Goal: Transaction & Acquisition: Purchase product/service

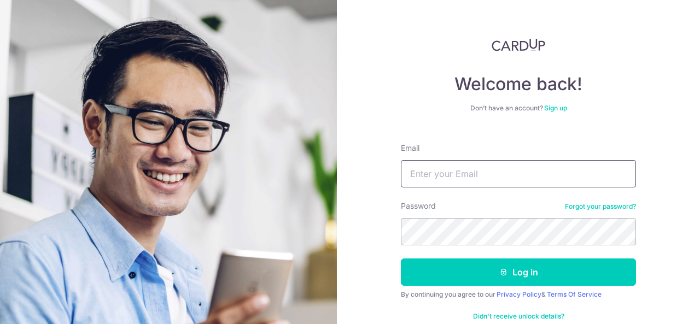
click at [446, 173] on input "Email" at bounding box center [518, 173] width 235 height 27
type input "[EMAIL_ADDRESS][DOMAIN_NAME]"
click at [401, 259] on button "Log in" at bounding box center [518, 272] width 235 height 27
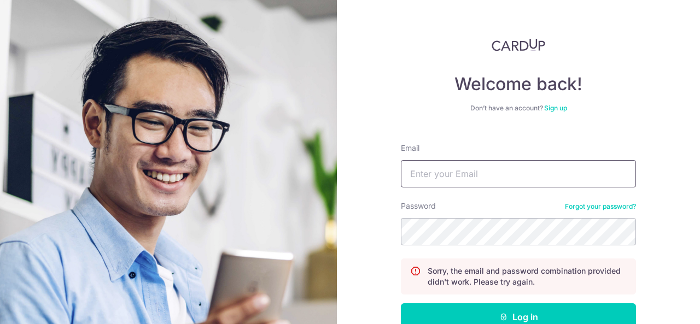
click at [439, 185] on input "Email" at bounding box center [518, 173] width 235 height 27
type input "[EMAIL_ADDRESS][DOMAIN_NAME]"
click at [401, 304] on button "Log in" at bounding box center [518, 317] width 235 height 27
click at [436, 167] on input "Email" at bounding box center [518, 173] width 235 height 27
type input "[EMAIL_ADDRESS][DOMAIN_NAME]"
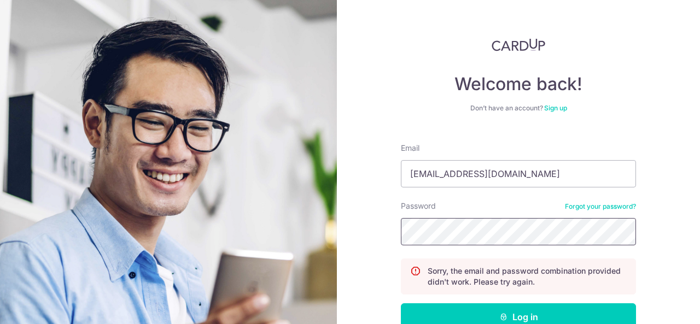
click at [401, 304] on button "Log in" at bounding box center [518, 317] width 235 height 27
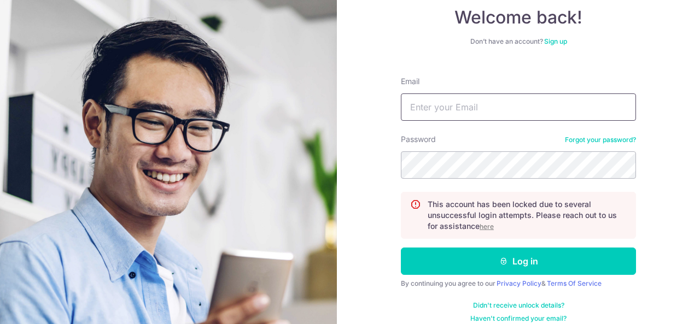
scroll to position [78, 0]
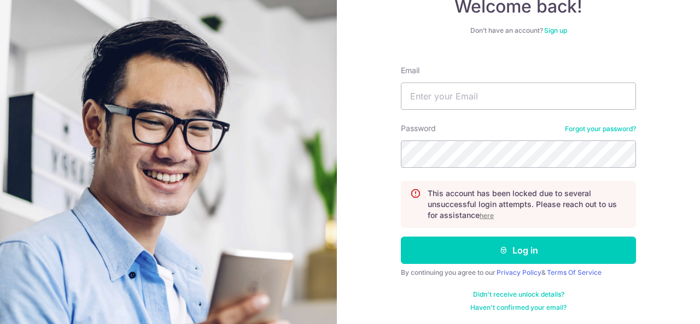
click at [480, 218] on u "here" at bounding box center [487, 216] width 14 height 8
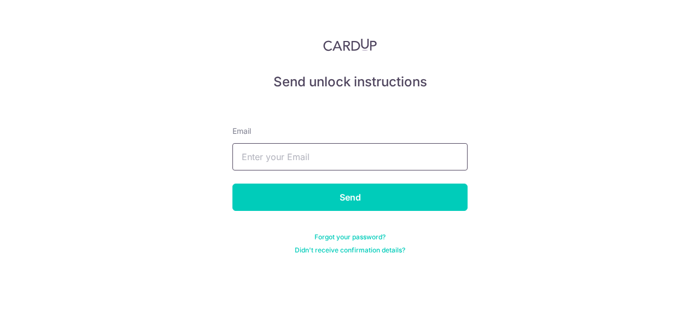
click at [332, 162] on input "text" at bounding box center [349, 156] width 235 height 27
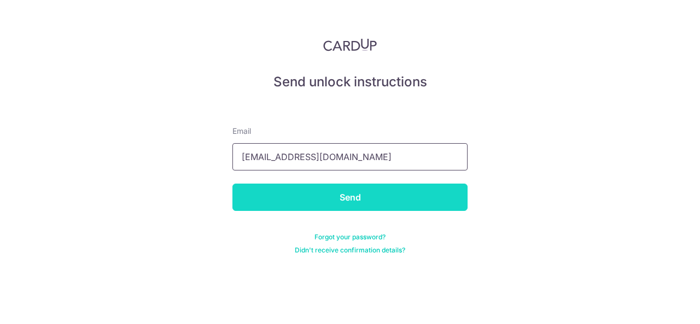
type input "[EMAIL_ADDRESS][DOMAIN_NAME]"
click at [326, 191] on input "Send" at bounding box center [349, 197] width 235 height 27
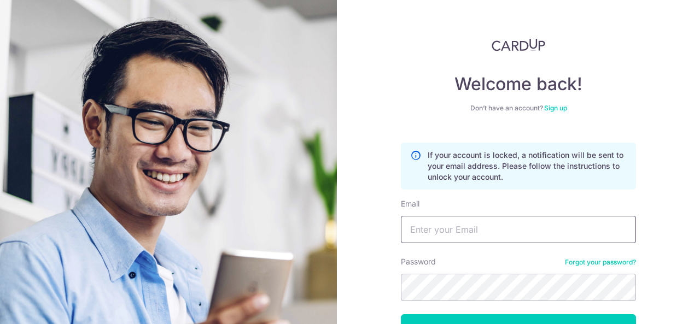
click at [481, 229] on input "Email" at bounding box center [518, 229] width 235 height 27
type input "[EMAIL_ADDRESS][DOMAIN_NAME]"
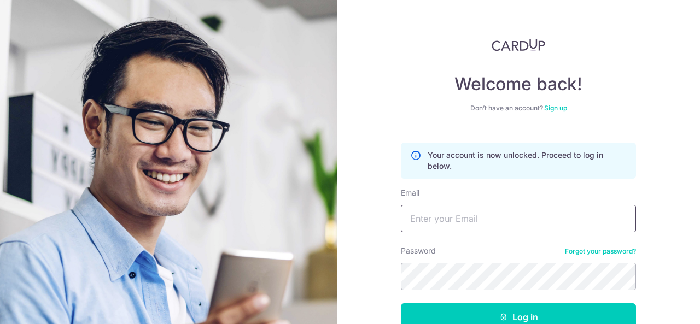
click at [438, 223] on input "Email" at bounding box center [518, 218] width 235 height 27
type input "[EMAIL_ADDRESS][DOMAIN_NAME]"
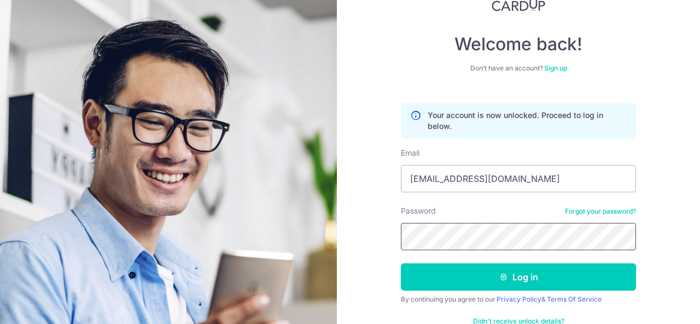
scroll to position [55, 0]
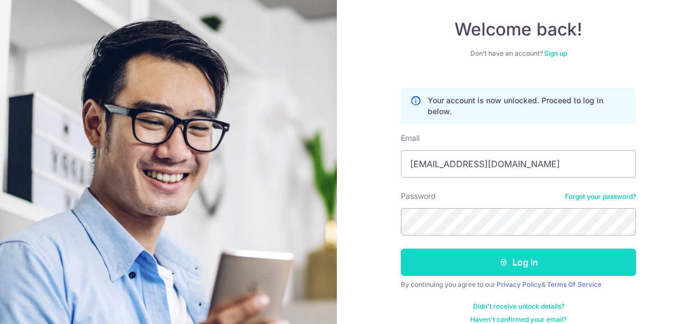
click at [524, 261] on button "Log in" at bounding box center [518, 262] width 235 height 27
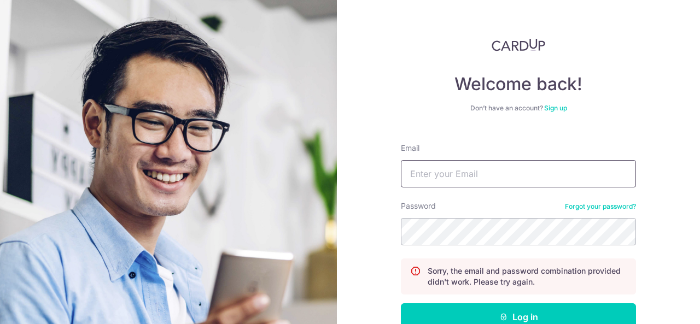
click at [474, 170] on input "Email" at bounding box center [518, 173] width 235 height 27
type input "[EMAIL_ADDRESS][DOMAIN_NAME]"
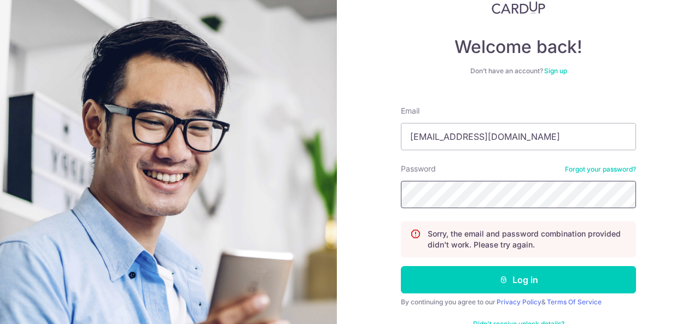
scroll to position [55, 0]
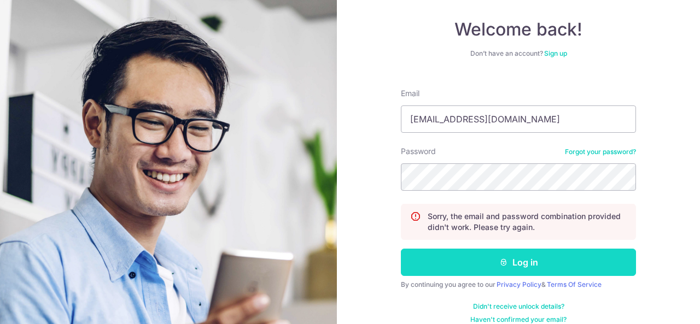
click at [486, 261] on button "Log in" at bounding box center [518, 262] width 235 height 27
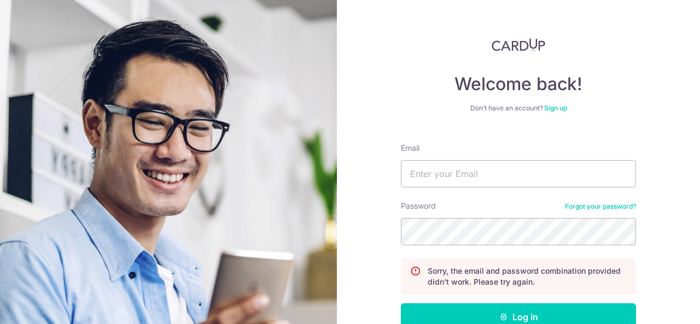
click at [590, 207] on link "Forgot your password?" at bounding box center [600, 206] width 71 height 9
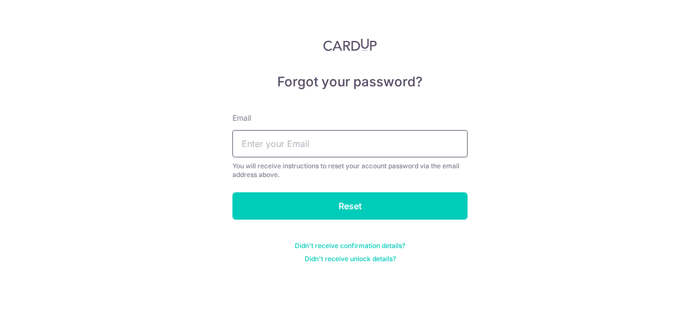
click at [260, 138] on input "text" at bounding box center [349, 143] width 235 height 27
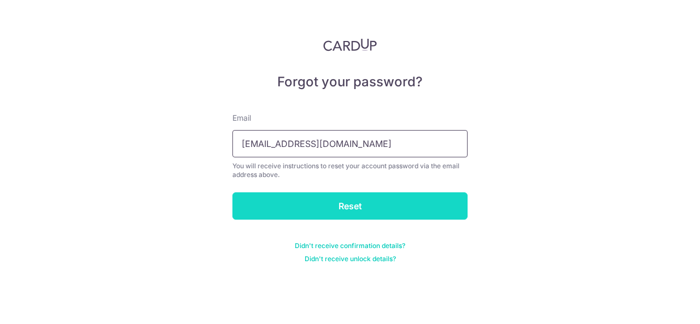
type input "sont4550@yahoo.com"
click at [312, 200] on input "Reset" at bounding box center [349, 206] width 235 height 27
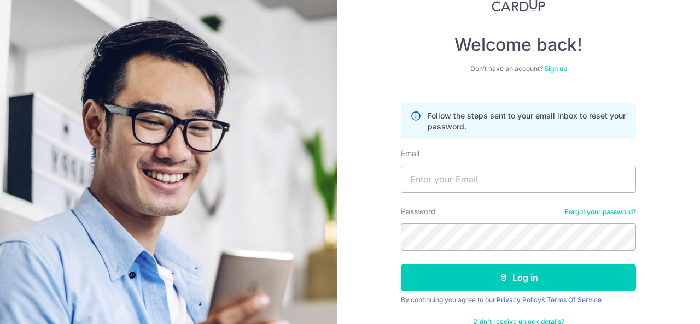
scroll to position [67, 0]
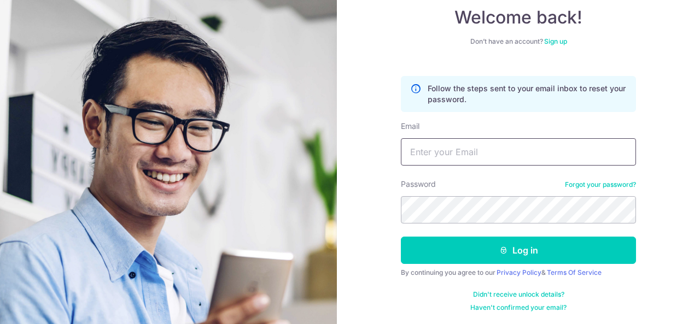
click at [458, 145] on input "Email" at bounding box center [518, 151] width 235 height 27
click at [567, 182] on link "Forgot your password?" at bounding box center [600, 185] width 71 height 9
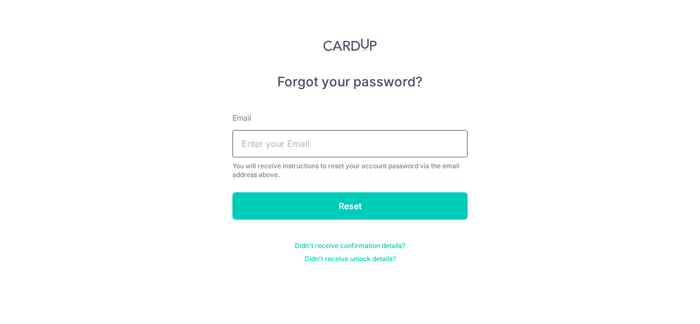
click at [301, 141] on input "text" at bounding box center [349, 143] width 235 height 27
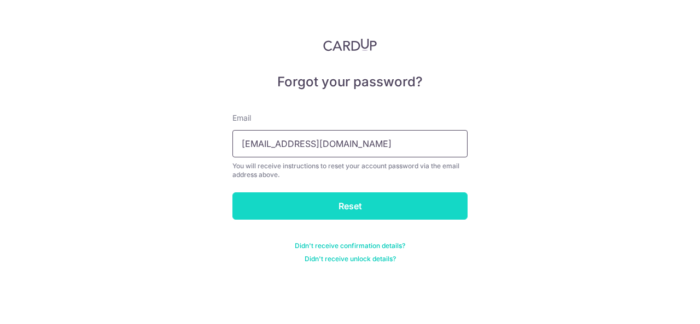
type input "sont4550@yahoo.com"
click at [381, 208] on input "Reset" at bounding box center [349, 206] width 235 height 27
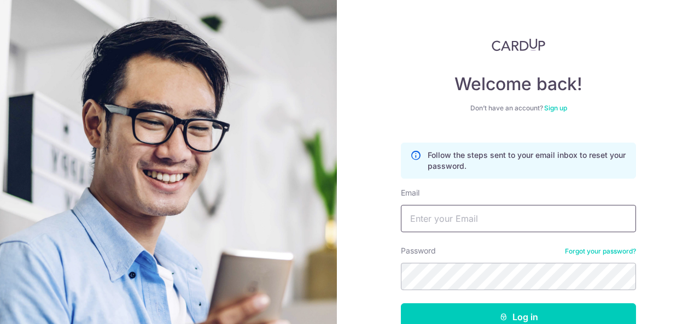
click at [428, 228] on input "Email" at bounding box center [518, 218] width 235 height 27
type input "sont4550@yahoo.com"
click at [401, 304] on button "Log in" at bounding box center [518, 317] width 235 height 27
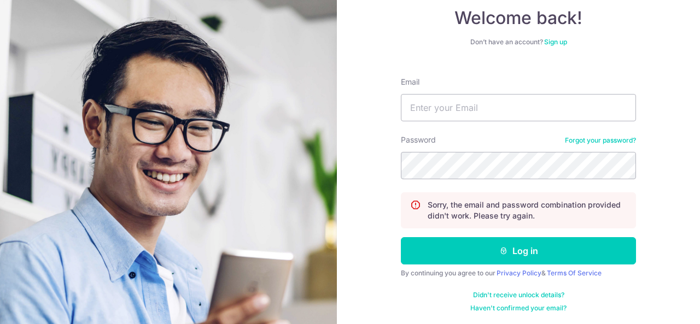
scroll to position [67, 0]
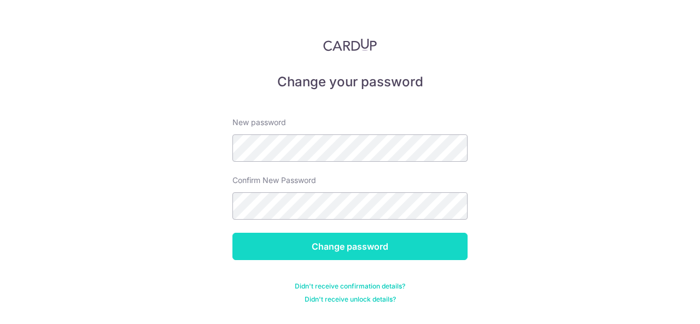
click at [331, 249] on input "Change password" at bounding box center [349, 246] width 235 height 27
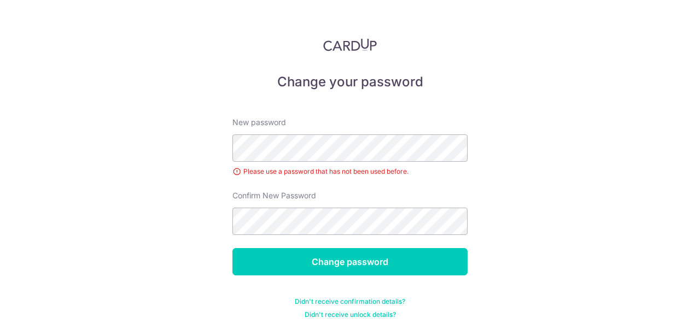
scroll to position [8, 0]
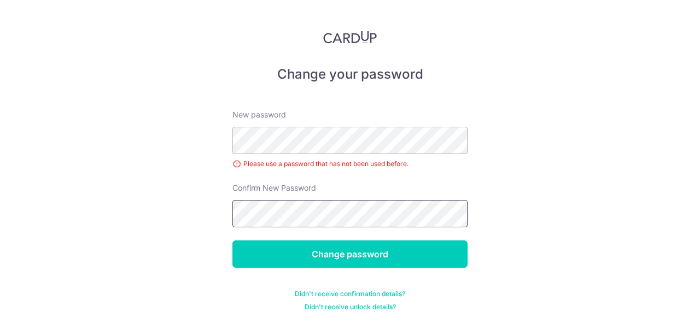
click at [232, 241] on input "Change password" at bounding box center [349, 254] width 235 height 27
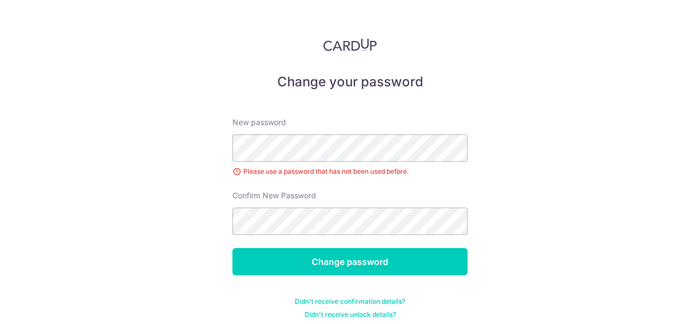
scroll to position [8, 0]
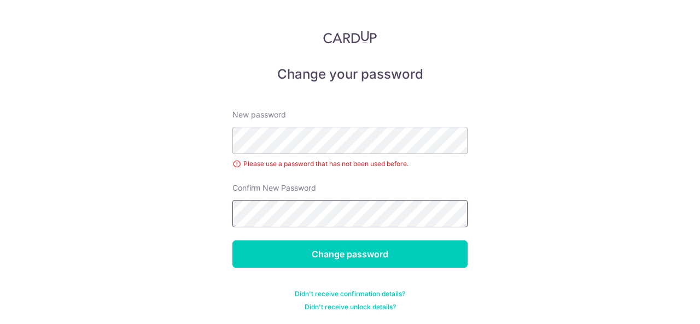
click at [232, 241] on input "Change password" at bounding box center [349, 254] width 235 height 27
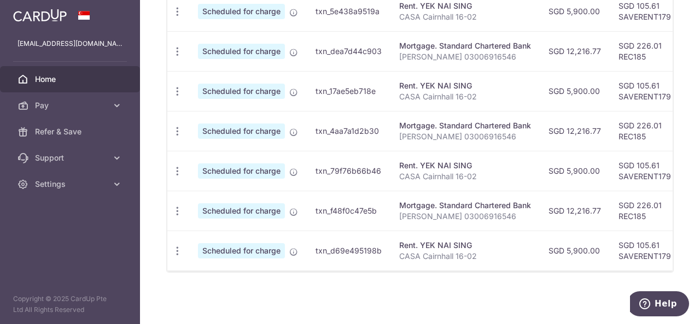
scroll to position [212, 0]
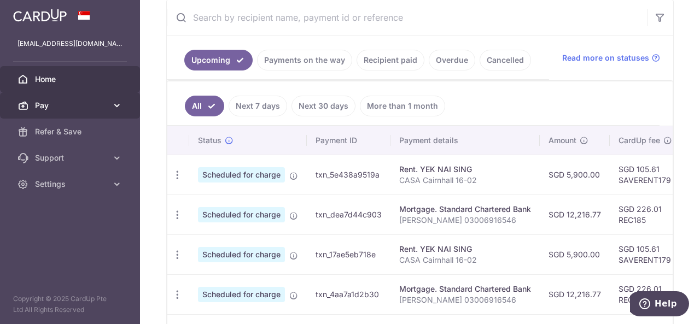
click at [120, 109] on icon at bounding box center [117, 105] width 11 height 11
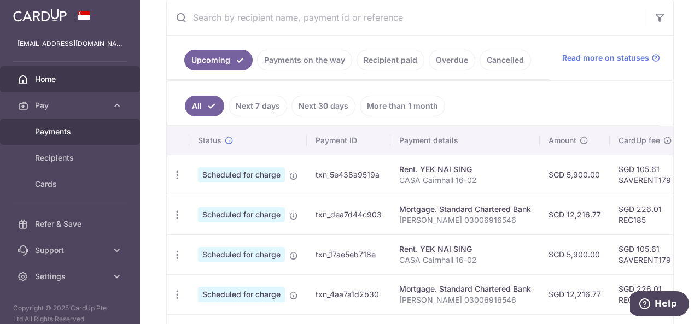
click at [72, 128] on span "Payments" at bounding box center [71, 131] width 72 height 11
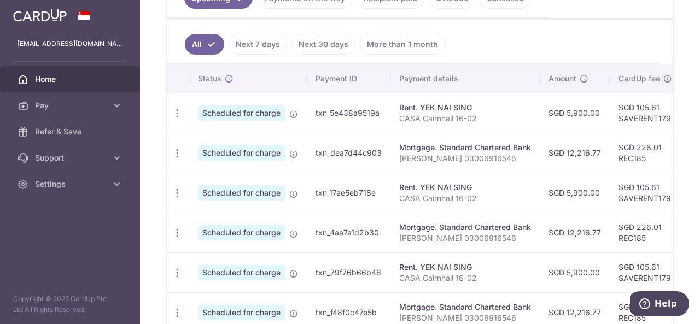
scroll to position [55, 0]
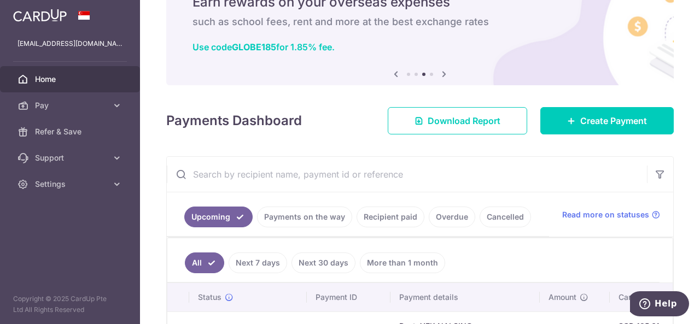
click at [381, 215] on link "Recipient paid" at bounding box center [391, 217] width 68 height 21
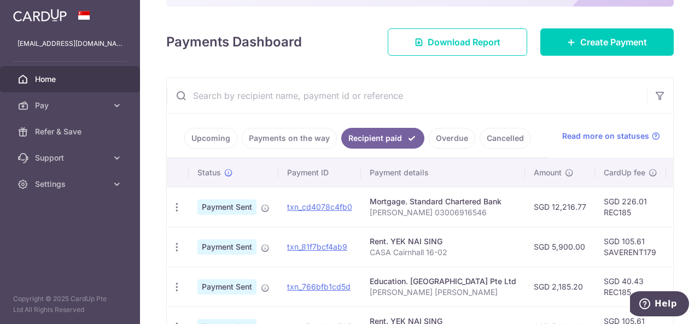
scroll to position [148, 0]
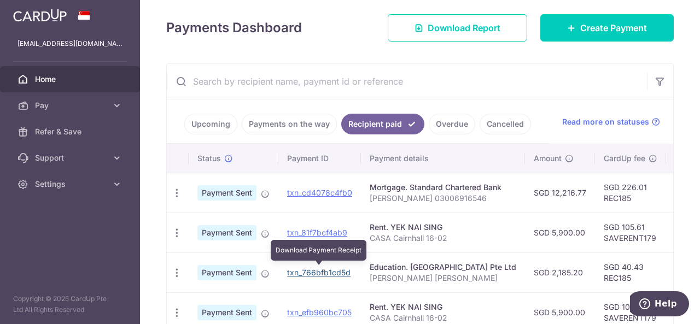
click at [312, 269] on link "txn_766bfb1cd5d" at bounding box center [318, 272] width 63 height 9
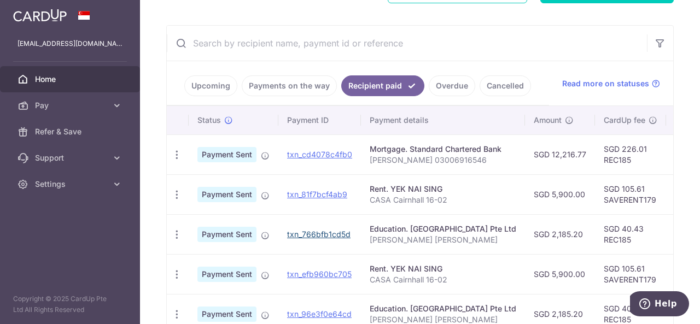
scroll to position [202, 0]
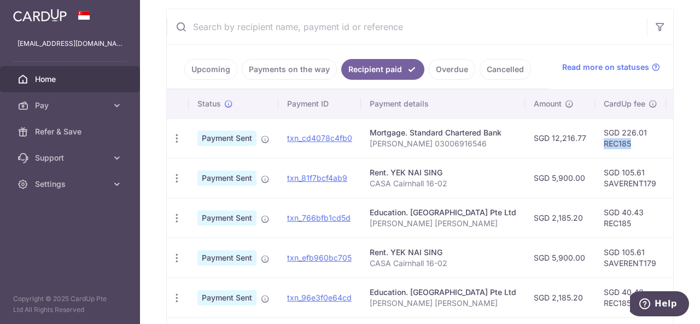
drag, startPoint x: 617, startPoint y: 143, endPoint x: 646, endPoint y: 145, distance: 29.1
click at [646, 145] on td "SGD 226.01 REC185" at bounding box center [630, 138] width 71 height 40
copy td "REC185"
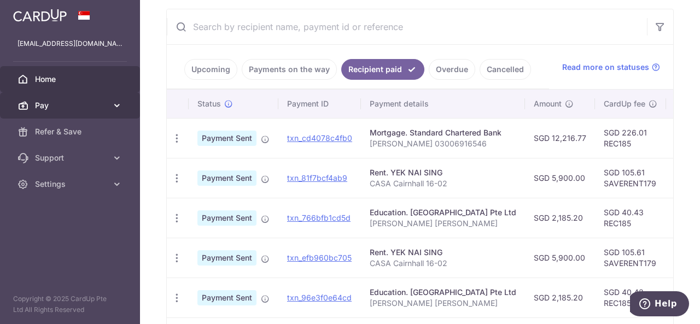
click at [55, 103] on span "Pay" at bounding box center [71, 105] width 72 height 11
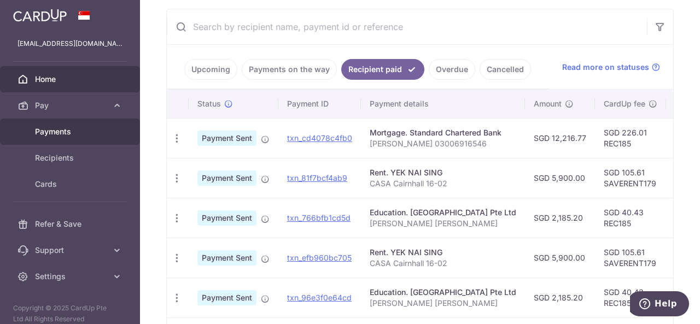
click at [49, 132] on span "Payments" at bounding box center [71, 131] width 72 height 11
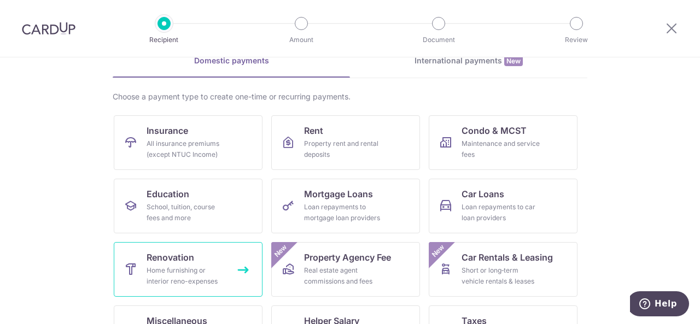
scroll to position [109, 0]
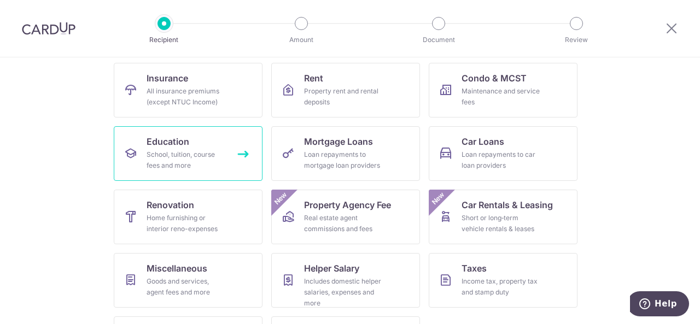
click at [166, 161] on div "School, tuition, course fees and more" at bounding box center [186, 160] width 79 height 22
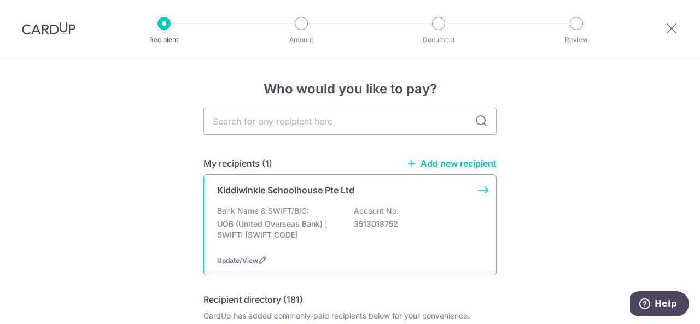
click at [262, 196] on p "Kiddiwinkie Schoolhouse Pte Ltd" at bounding box center [285, 190] width 137 height 13
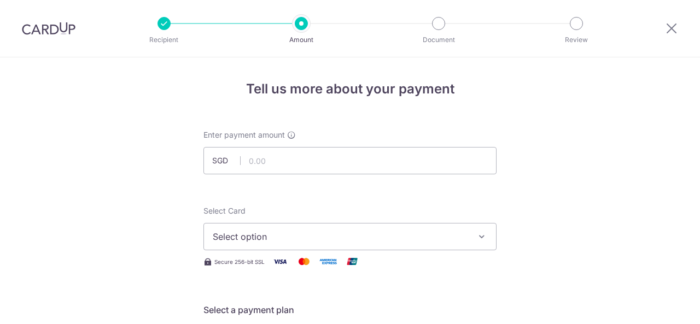
click at [263, 163] on input "text" at bounding box center [349, 160] width 293 height 27
type input "1"
type input "2,185.20"
click at [240, 240] on span "Select option" at bounding box center [340, 236] width 255 height 13
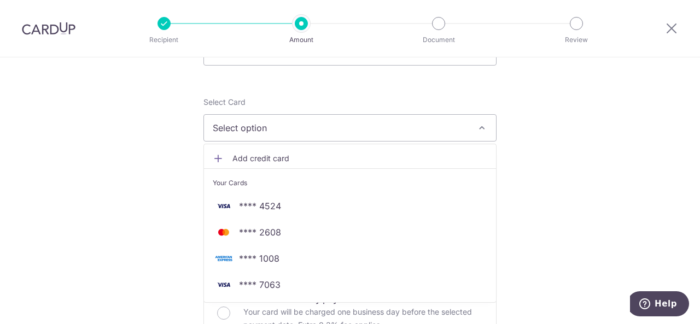
scroll to position [109, 0]
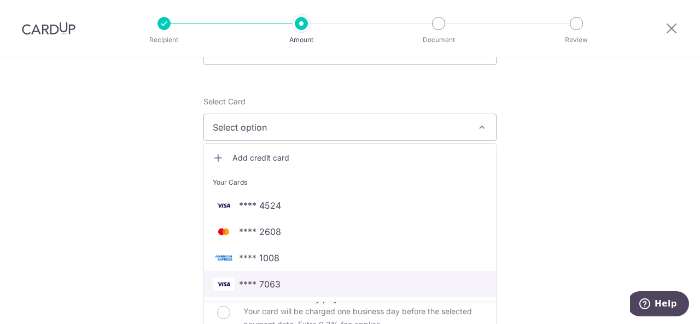
click at [246, 278] on span "**** 7063" at bounding box center [260, 284] width 42 height 13
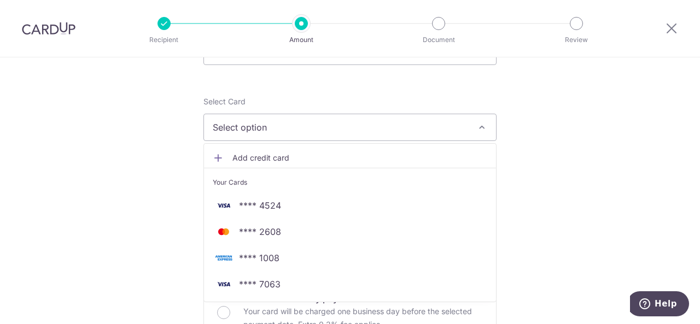
click at [330, 124] on span "Select option" at bounding box center [340, 127] width 255 height 13
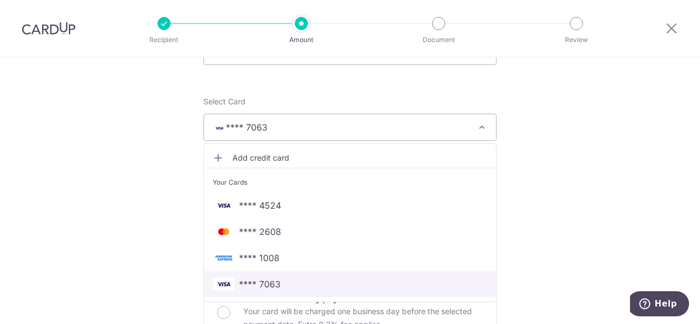
click at [251, 286] on span "**** 7063" at bounding box center [260, 284] width 42 height 13
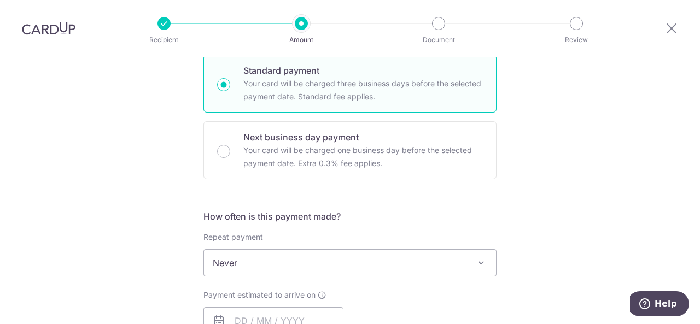
scroll to position [328, 0]
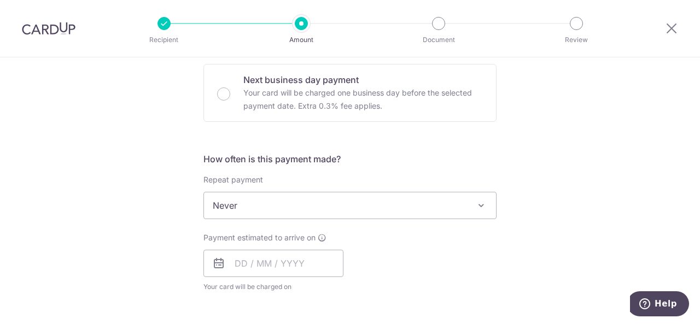
click at [319, 212] on span "Never" at bounding box center [350, 206] width 292 height 26
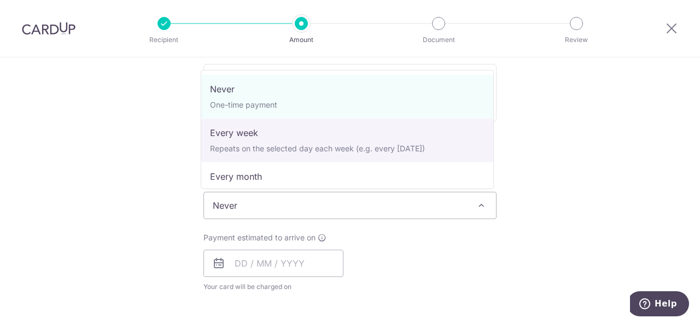
scroll to position [55, 0]
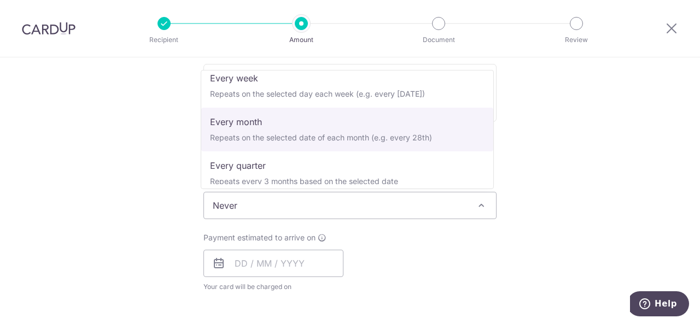
select select "3"
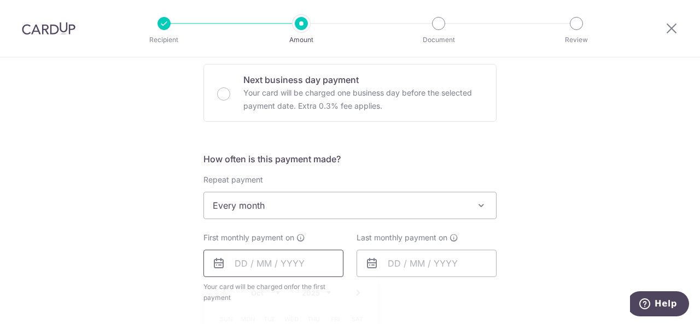
click at [237, 257] on input "text" at bounding box center [273, 263] width 140 height 27
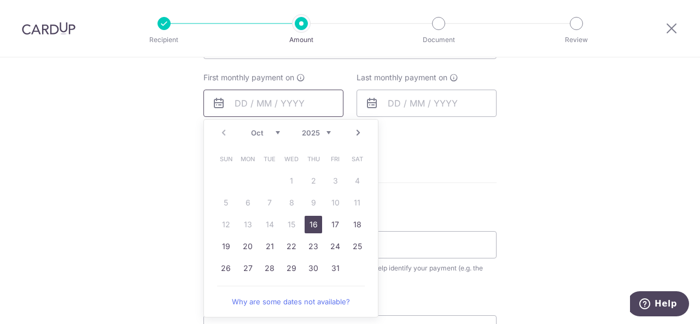
scroll to position [492, 0]
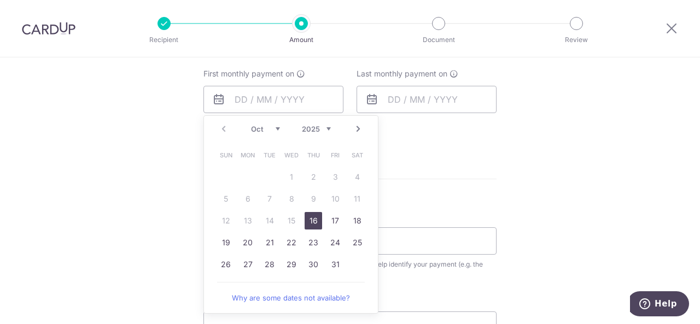
click at [310, 224] on link "16" at bounding box center [314, 221] width 18 height 18
type input "16/10/2025"
click at [79, 211] on div "Tell us more about your payment Enter payment amount SGD 2,185.20 2185.20 Selec…" at bounding box center [350, 65] width 700 height 1000
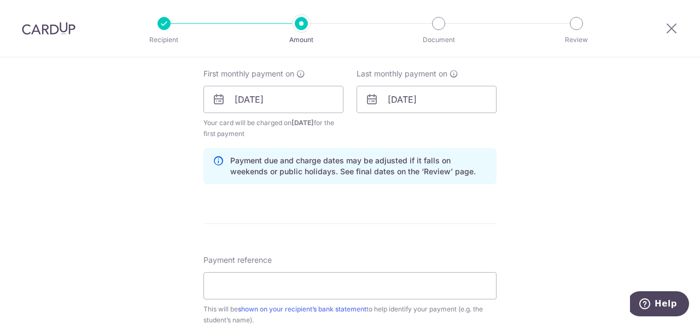
click at [88, 205] on div "Tell us more about your payment Enter payment amount SGD 2,185.20 2185.20 Selec…" at bounding box center [350, 87] width 700 height 1045
click at [442, 92] on input "16/10/2025" at bounding box center [427, 99] width 140 height 27
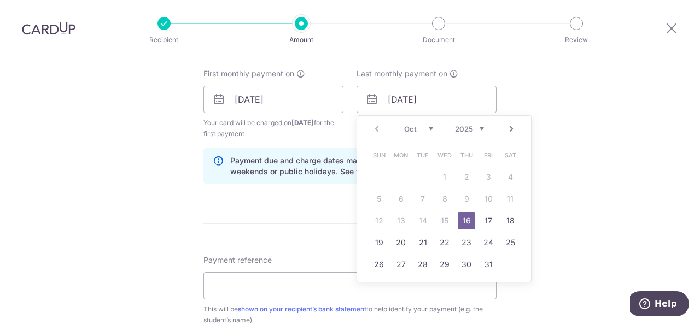
click at [508, 130] on link "Next" at bounding box center [511, 129] width 13 height 13
click at [383, 240] on link "16" at bounding box center [379, 243] width 18 height 18
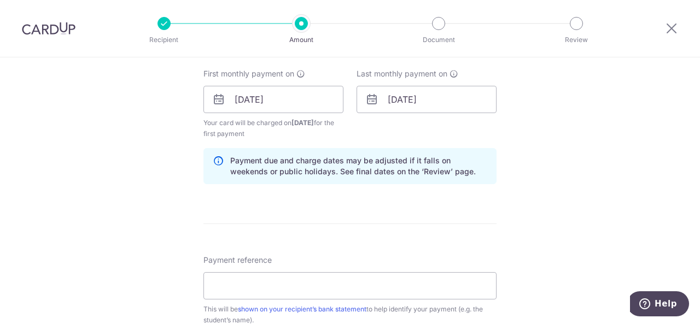
click at [138, 154] on div "Tell us more about your payment Enter payment amount SGD 2,185.20 2185.20 Selec…" at bounding box center [350, 87] width 700 height 1045
click at [449, 102] on input "16/11/2025" at bounding box center [427, 99] width 140 height 27
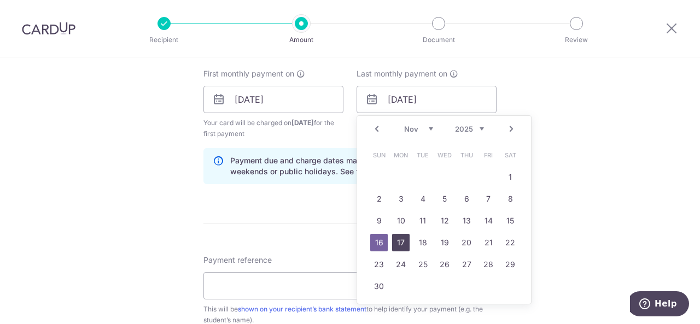
click at [396, 240] on link "17" at bounding box center [401, 243] width 18 height 18
type input "17/11/2025"
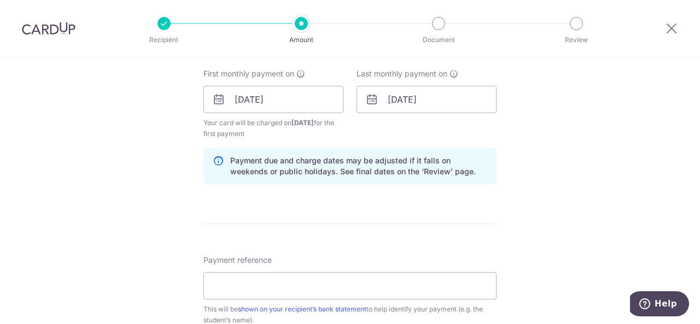
click at [136, 196] on div "Tell us more about your payment Enter payment amount SGD 2,185.20 2185.20 Selec…" at bounding box center [350, 87] width 700 height 1045
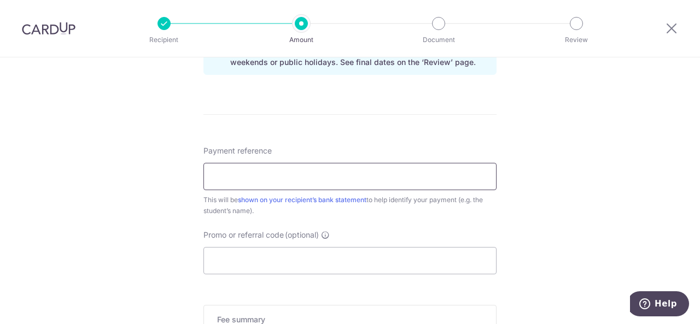
click at [226, 170] on input "Payment reference" at bounding box center [349, 176] width 293 height 27
type input "Shaun Cheah Rahardja"
click at [275, 250] on input "Promo or referral code (optional)" at bounding box center [349, 260] width 293 height 27
paste input "REC185"
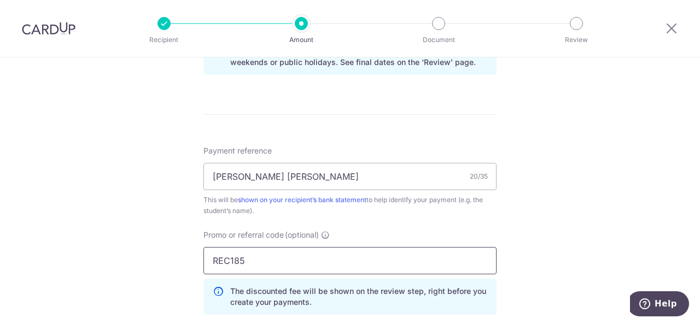
type input "REC185"
click at [143, 232] on div "Tell us more about your payment Enter payment amount SGD 2,185.20 2185.20 Selec…" at bounding box center [350, 3] width 700 height 1094
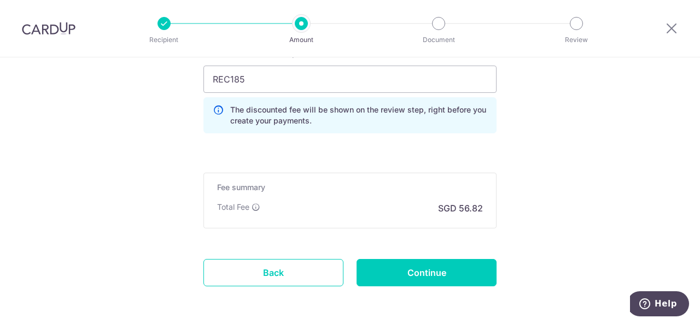
scroll to position [824, 0]
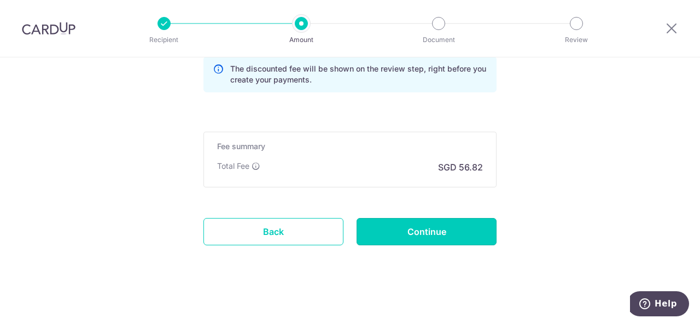
click at [456, 232] on input "Continue" at bounding box center [427, 231] width 140 height 27
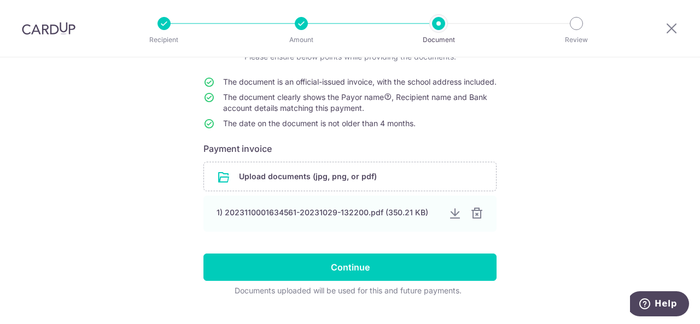
scroll to position [123, 0]
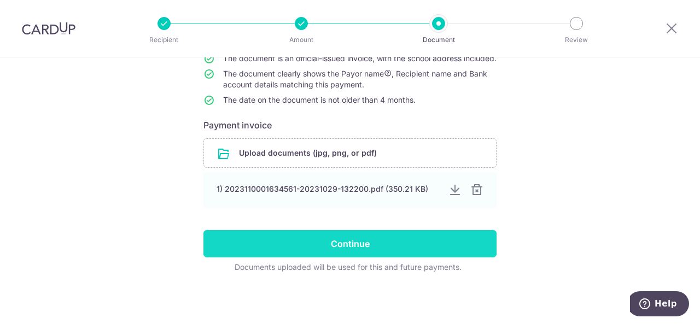
click at [336, 244] on input "Continue" at bounding box center [349, 243] width 293 height 27
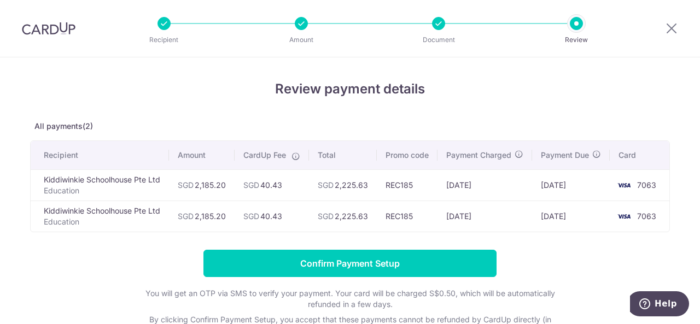
scroll to position [0, 5]
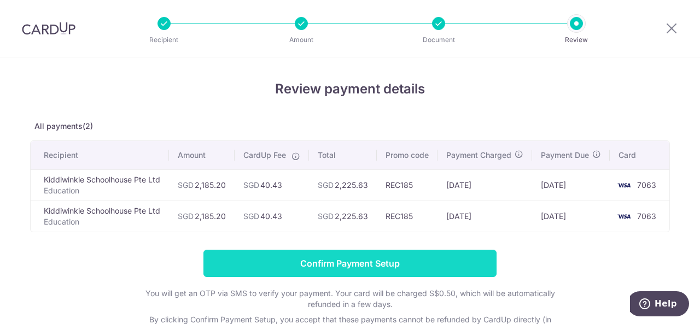
click at [344, 270] on input "Confirm Payment Setup" at bounding box center [349, 263] width 293 height 27
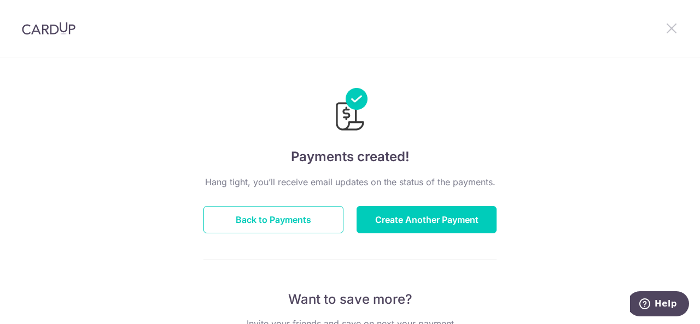
click at [675, 33] on icon at bounding box center [671, 28] width 13 height 14
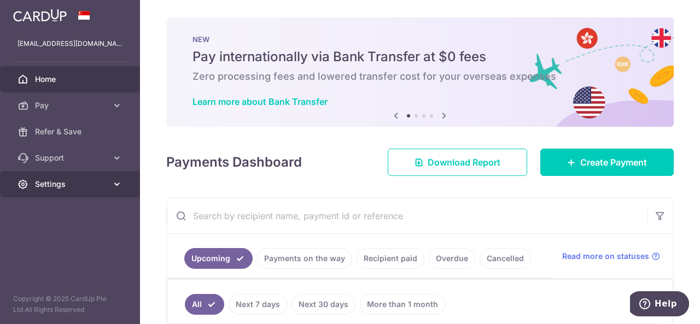
click at [38, 190] on link "Settings" at bounding box center [70, 184] width 140 height 26
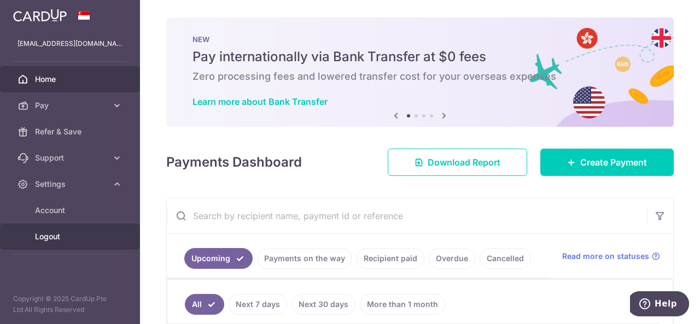
click at [46, 234] on span "Logout" at bounding box center [71, 236] width 72 height 11
